Goal: Task Accomplishment & Management: Use online tool/utility

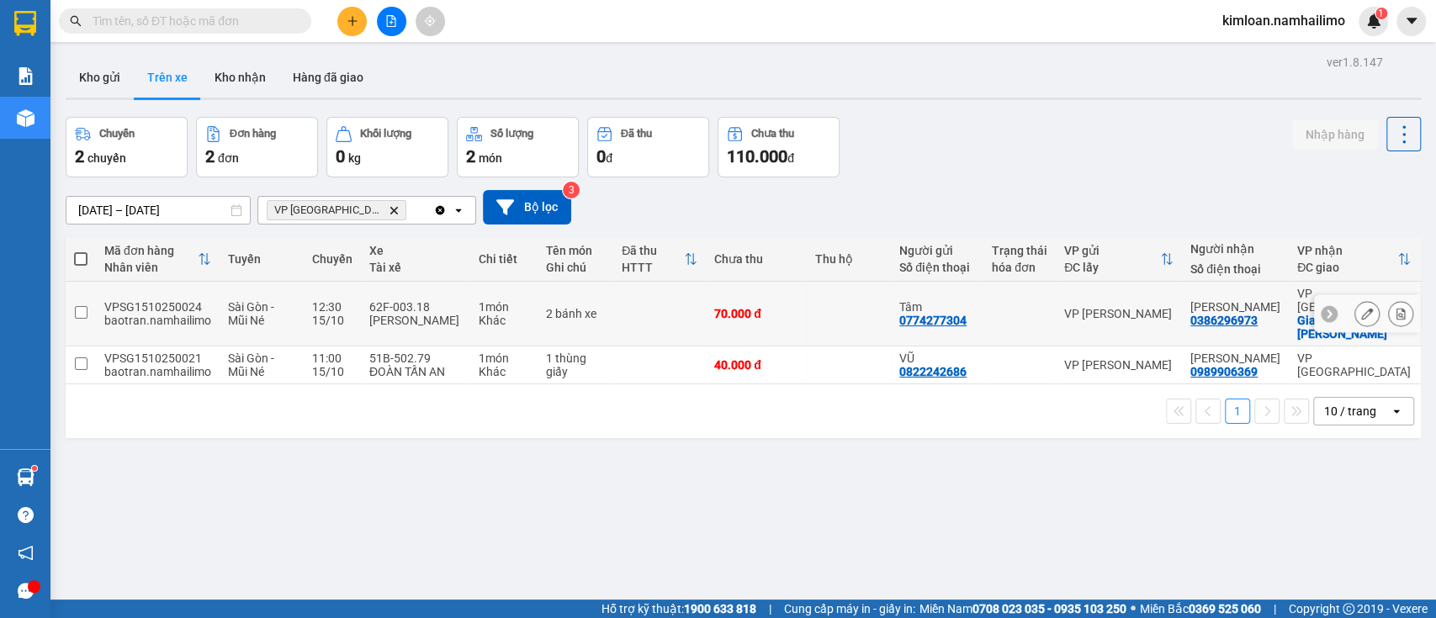
click at [657, 307] on td at bounding box center [659, 314] width 93 height 65
checkbox input "true"
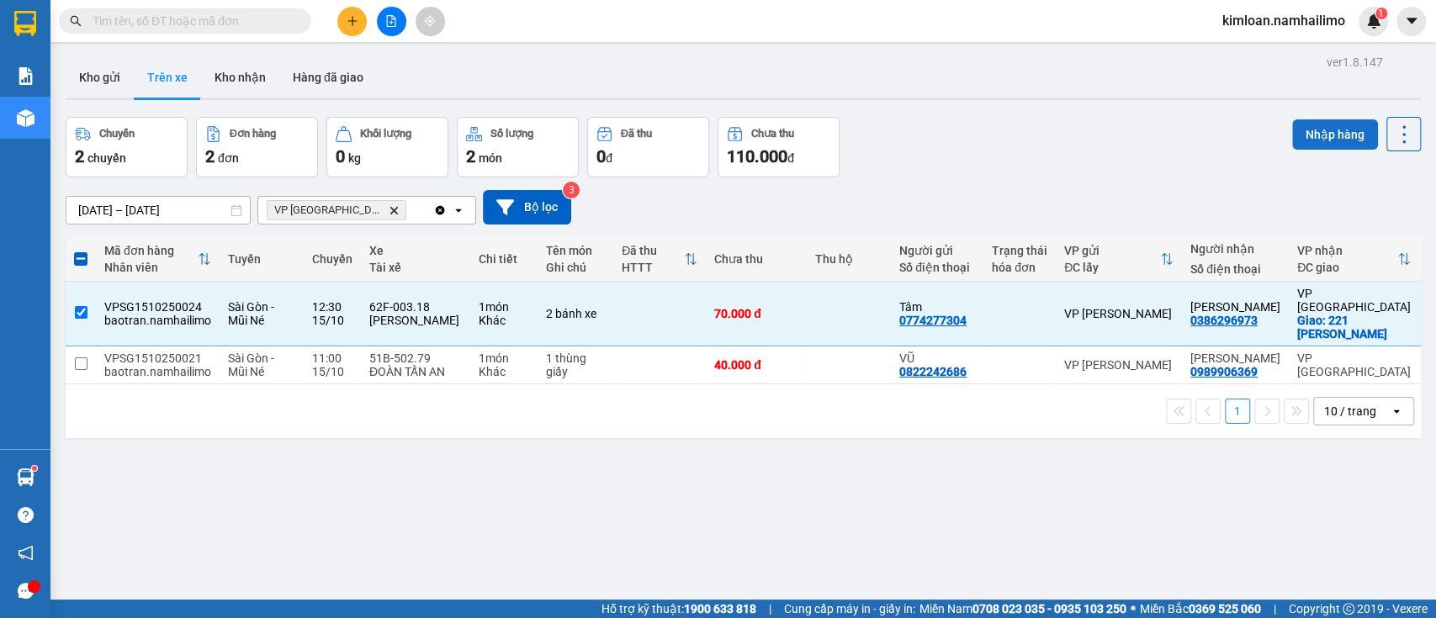
click at [1310, 136] on button "Nhập hàng" at bounding box center [1336, 134] width 86 height 30
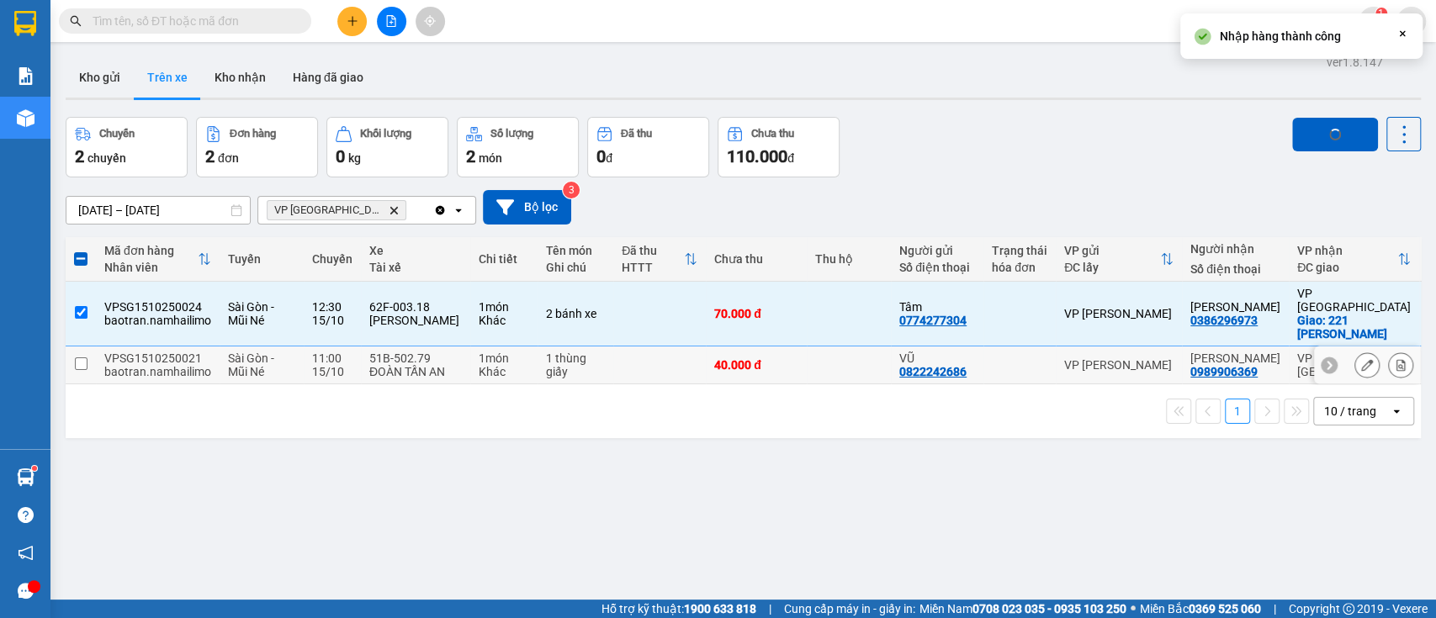
click at [807, 352] on td at bounding box center [849, 366] width 84 height 38
checkbox input "true"
checkbox input "false"
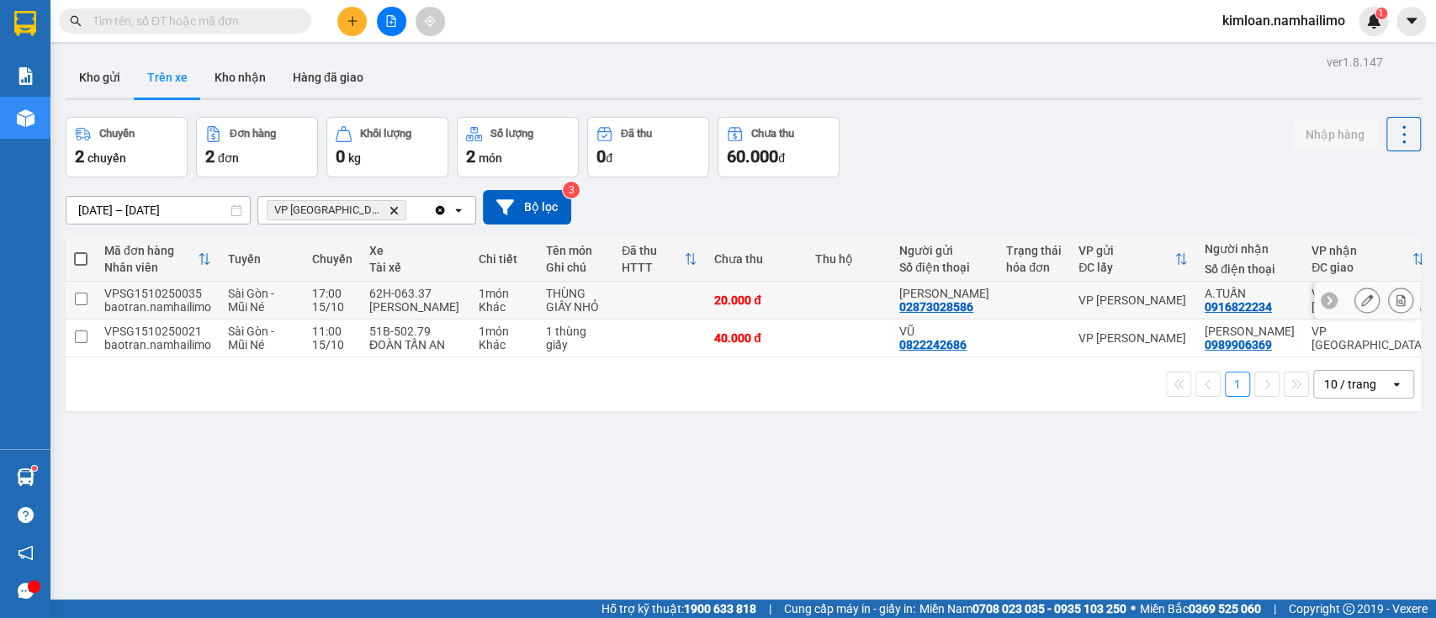
click at [91, 296] on td at bounding box center [81, 301] width 30 height 38
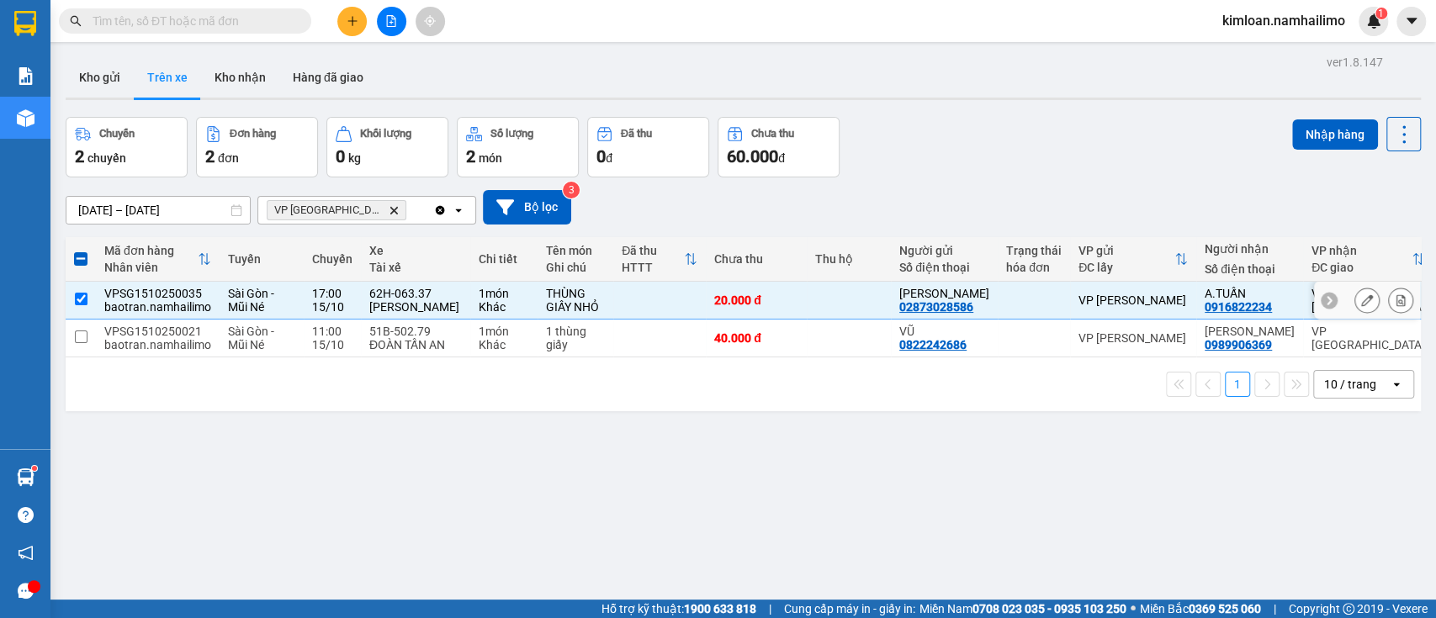
click at [93, 295] on td at bounding box center [81, 301] width 30 height 38
checkbox input "false"
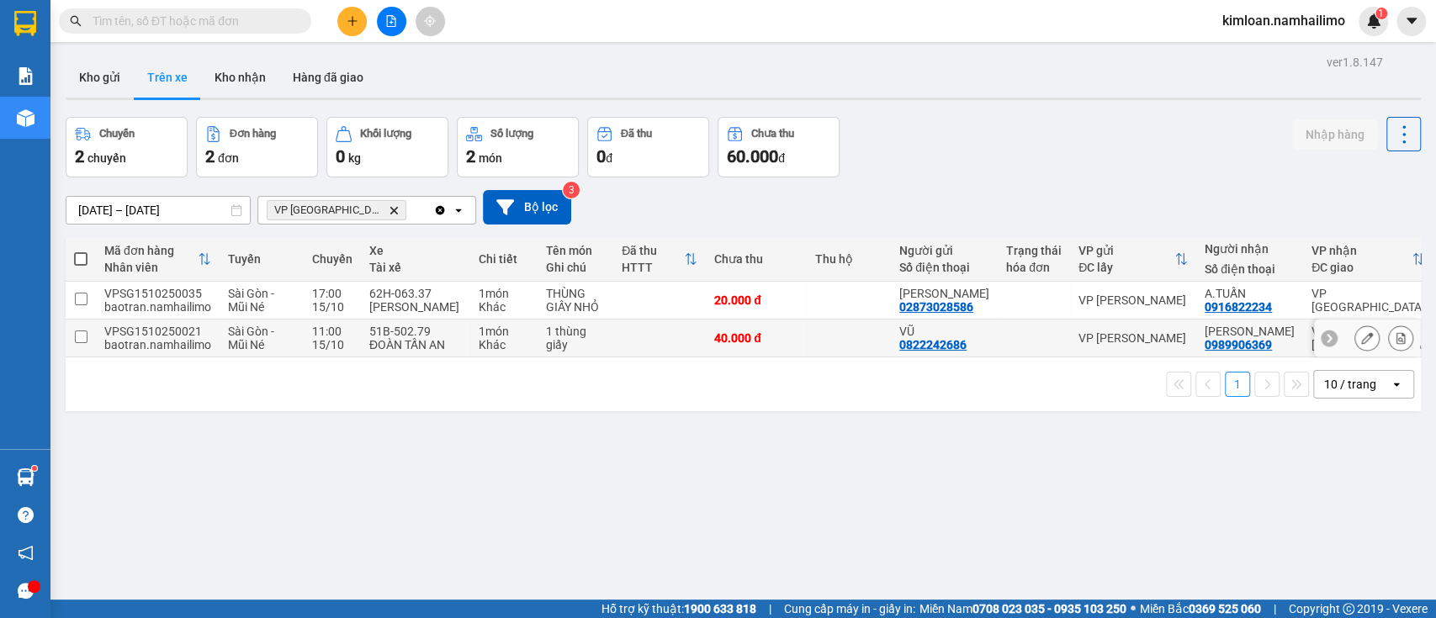
click at [101, 348] on td "VPSG1510250021 baotran.namhailimo" at bounding box center [158, 339] width 124 height 38
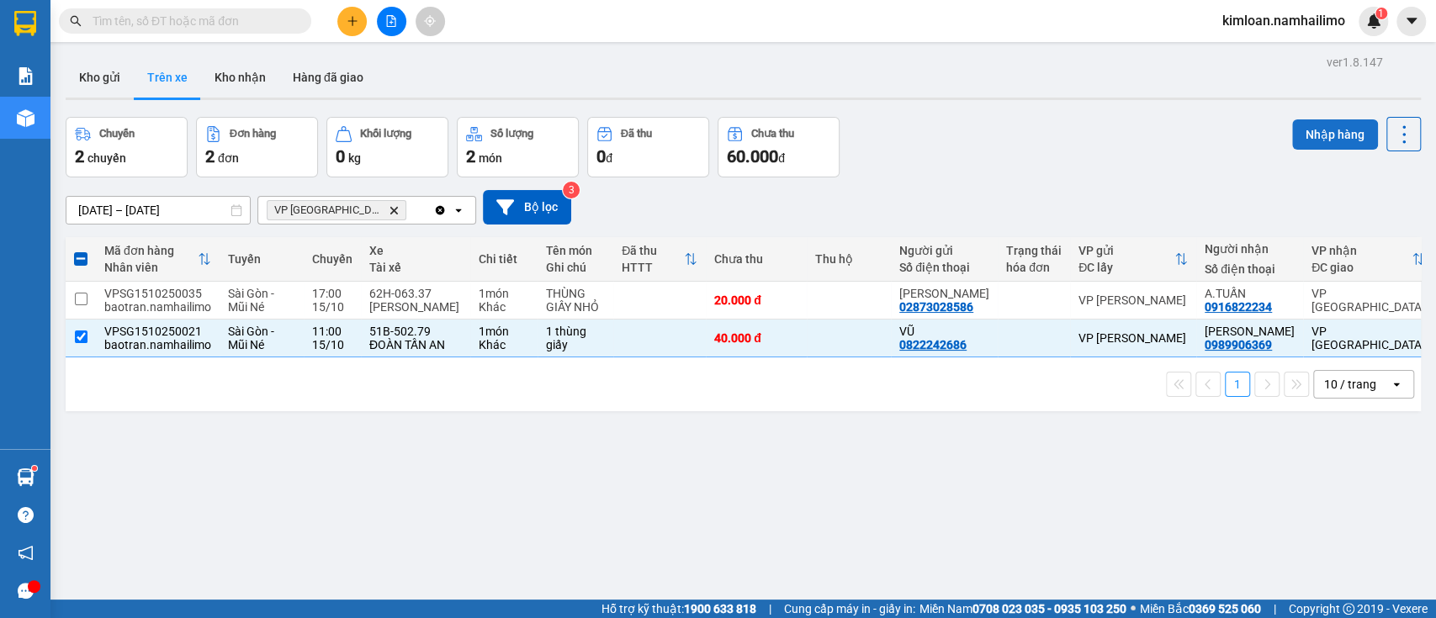
click at [1319, 129] on button "Nhập hàng" at bounding box center [1336, 134] width 86 height 30
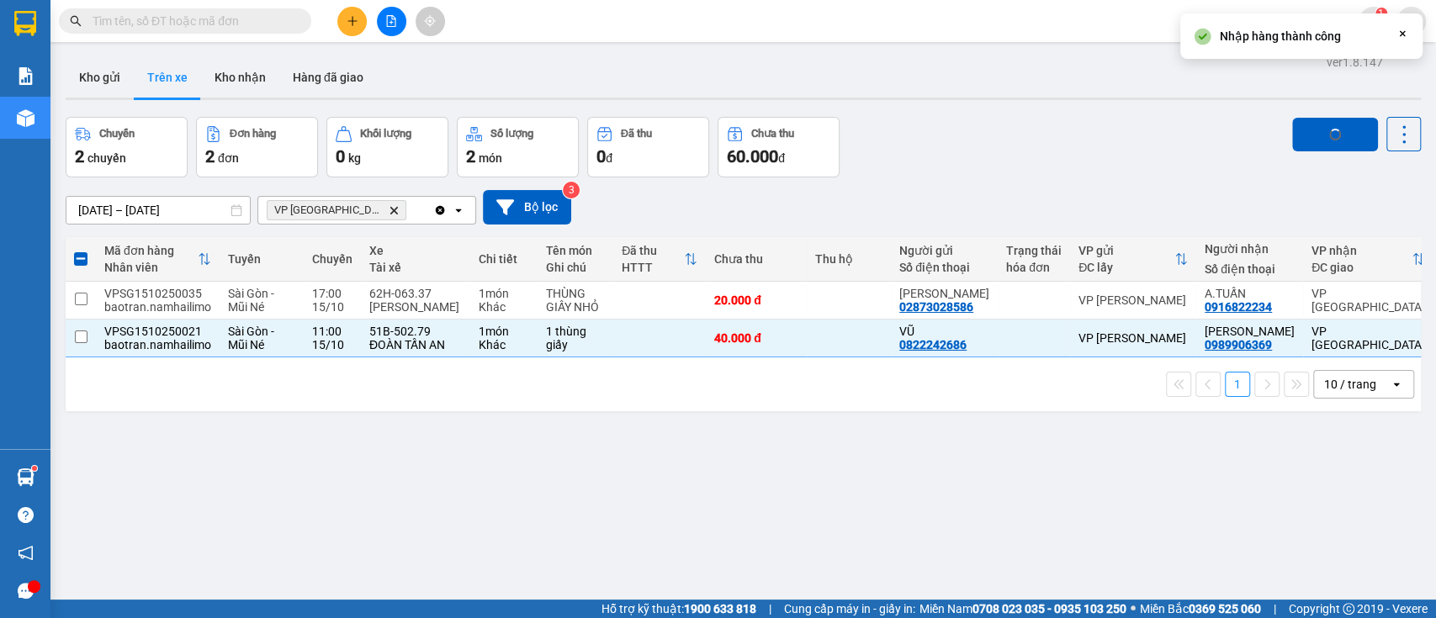
checkbox input "false"
